Goal: Task Accomplishment & Management: Complete application form

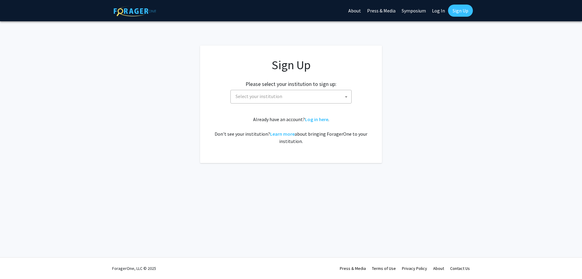
click at [283, 99] on span "Select your institution" at bounding box center [292, 96] width 118 height 12
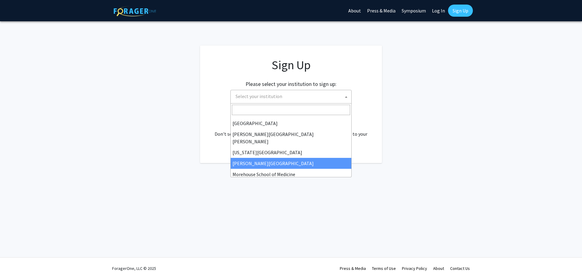
scroll to position [91, 0]
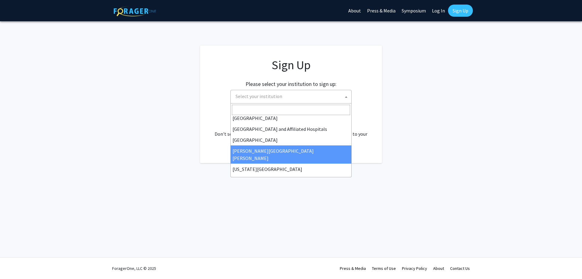
select select "1"
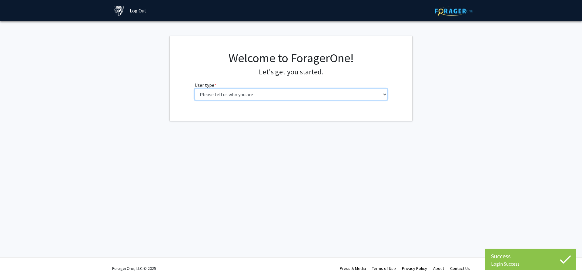
click at [285, 96] on select "Please tell us who you are Undergraduate Student Master's Student Doctoral Cand…" at bounding box center [291, 95] width 193 height 12
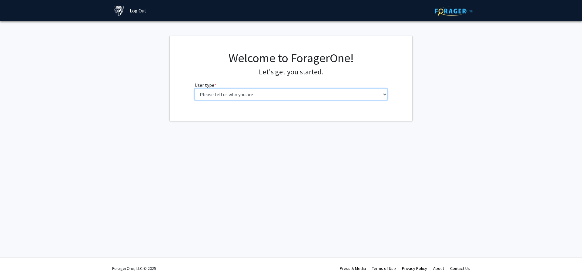
select select "1: undergrad"
click at [195, 89] on select "Please tell us who you are Undergraduate Student Master's Student Doctoral Cand…" at bounding box center [291, 95] width 193 height 12
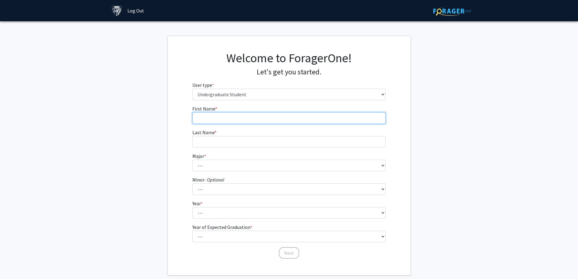
click at [202, 120] on input "First Name * required" at bounding box center [288, 118] width 193 height 12
type input "Sam"
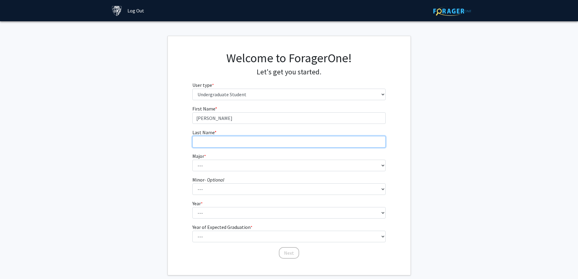
type input "SAYYAD"
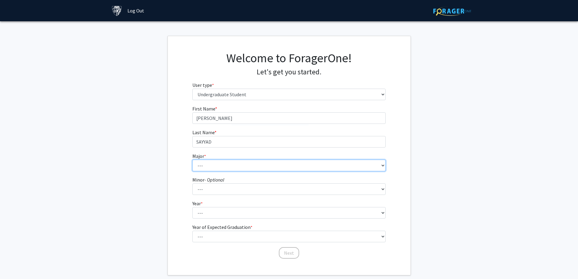
click at [221, 164] on select "--- Africana Studies Anthropology Applied Mathematics & Statistics Archaeology …" at bounding box center [288, 166] width 193 height 12
click at [192, 160] on select "--- Africana Studies Anthropology Applied Mathematics & Statistics Archaeology …" at bounding box center [288, 166] width 193 height 12
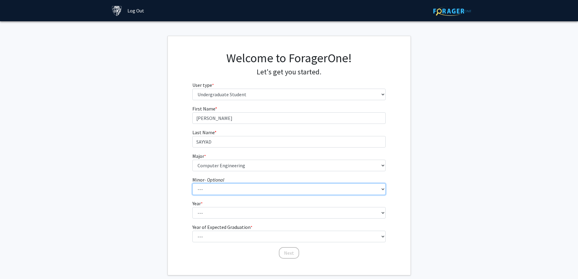
click at [224, 187] on select "--- Accounting and Financial Management Africana Studies Anthropology Applied M…" at bounding box center [288, 189] width 193 height 12
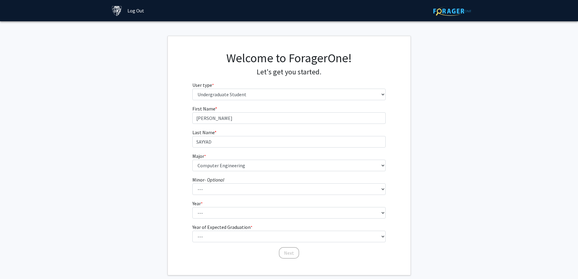
click at [550, 184] on fg-get-started "Welcome to ForagerOne! Let's get you started. User type * required Please tell …" at bounding box center [289, 155] width 578 height 239
click at [261, 169] on select "--- Africana Studies Anthropology Applied Mathematics & Statistics Archaeology …" at bounding box center [288, 166] width 193 height 12
click at [192, 160] on select "--- Africana Studies Anthropology Applied Mathematics & Statistics Archaeology …" at bounding box center [288, 166] width 193 height 12
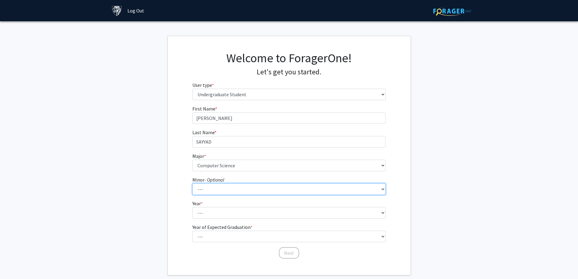
click at [233, 187] on select "--- Accounting and Financial Management Africana Studies Anthropology Applied M…" at bounding box center [288, 189] width 193 height 12
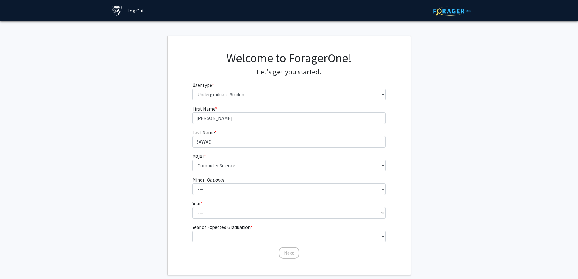
click at [457, 169] on fg-get-started "Welcome to ForagerOne! Let's get you started. User type * required Please tell …" at bounding box center [289, 155] width 578 height 239
click at [220, 170] on select "--- Africana Studies Anthropology Applied Mathematics & Statistics Archaeology …" at bounding box center [288, 166] width 193 height 12
select select "14: 29"
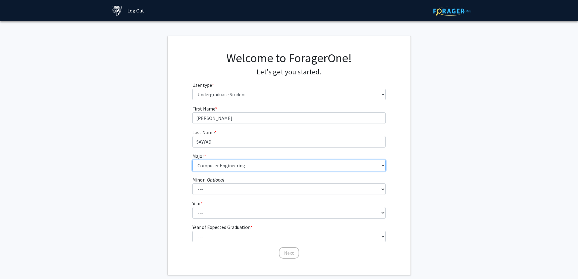
click at [192, 160] on select "--- Africana Studies Anthropology Applied Mathematics & Statistics Archaeology …" at bounding box center [288, 166] width 193 height 12
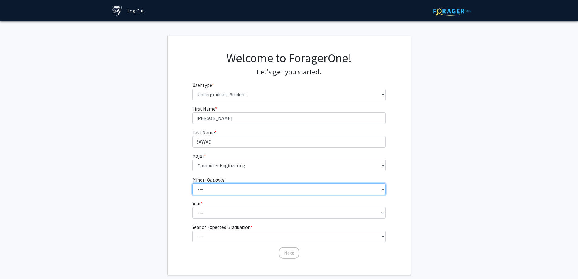
click at [225, 187] on select "--- Accounting and Financial Management Africana Studies Anthropology Applied M…" at bounding box center [288, 189] width 193 height 12
select select "11: 23"
click at [192, 183] on select "--- Accounting and Financial Management Africana Studies Anthropology Applied M…" at bounding box center [288, 189] width 193 height 12
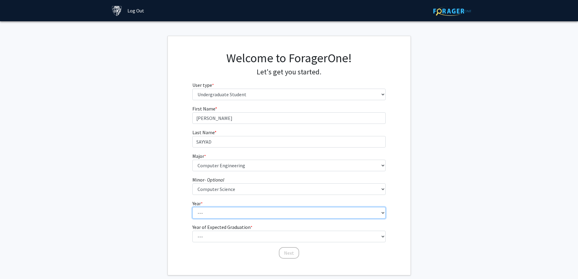
click at [234, 210] on select "--- First-year Sophomore Junior Senior Postbaccalaureate Certificate" at bounding box center [288, 213] width 193 height 12
select select "2: sophomore"
click at [192, 207] on select "--- First-year Sophomore Junior Senior Postbaccalaureate Certificate" at bounding box center [288, 213] width 193 height 12
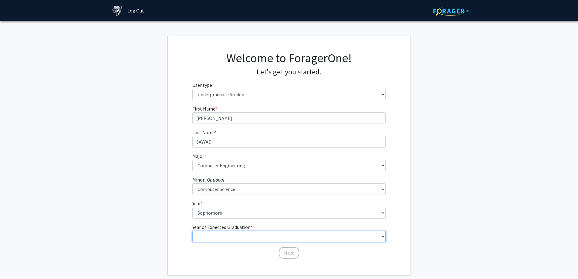
click at [226, 237] on select "--- 2025 2026 2027 2028 2029 2030 2031 2032 2033 2034" at bounding box center [288, 237] width 193 height 12
select select "4: 2028"
click at [192, 231] on select "--- 2025 2026 2027 2028 2029 2030 2031 2032 2033 2034" at bounding box center [288, 237] width 193 height 12
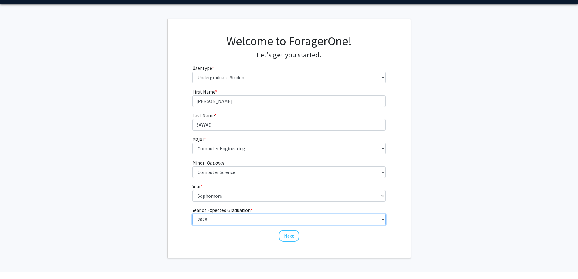
scroll to position [30, 0]
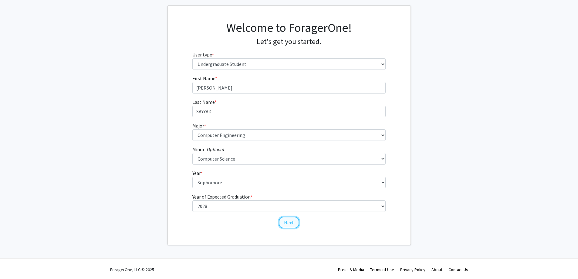
click at [288, 225] on button "Next" at bounding box center [289, 223] width 20 height 12
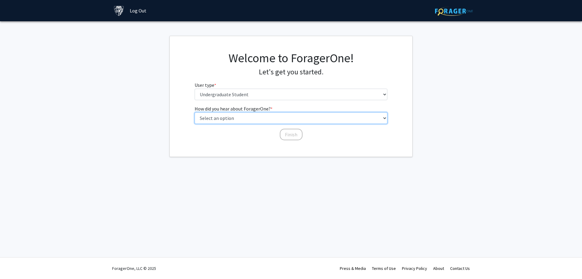
click at [222, 120] on select "Select an option Peer/student recommendation Faculty/staff recommendation Unive…" at bounding box center [291, 118] width 193 height 12
select select "2: faculty_recommendation"
click at [195, 112] on select "Select an option Peer/student recommendation Faculty/staff recommendation Unive…" at bounding box center [291, 118] width 193 height 12
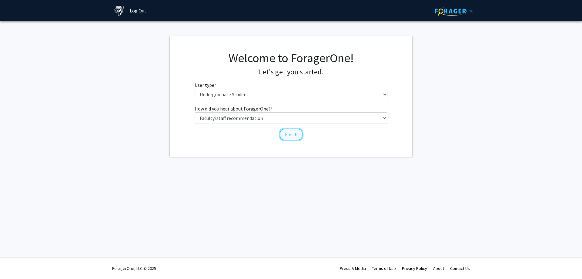
click at [291, 137] on button "Finish" at bounding box center [291, 135] width 23 height 12
